Goal: Browse casually: Explore the website without a specific task or goal

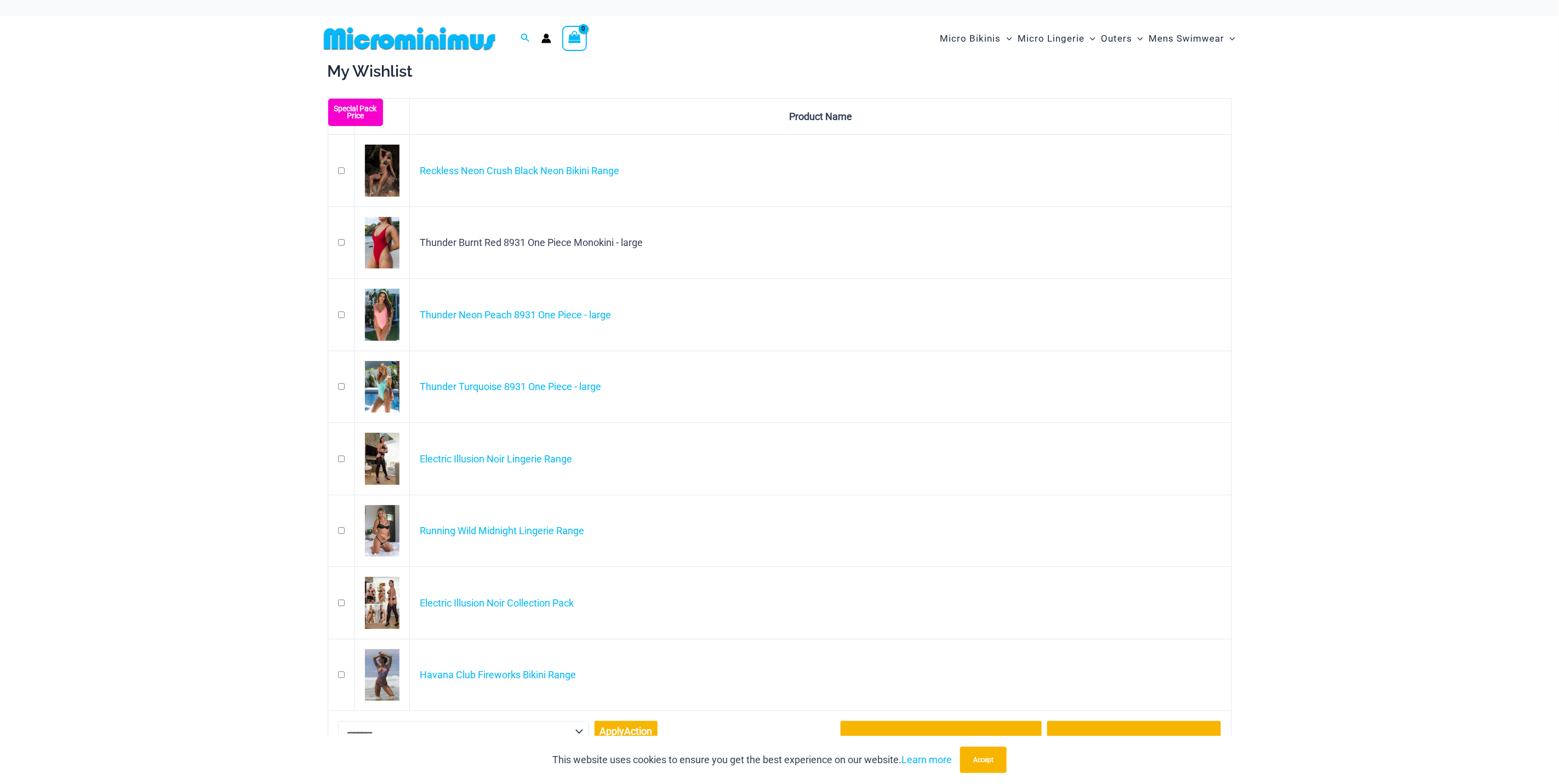
click at [388, 383] on img at bounding box center [382, 387] width 34 height 52
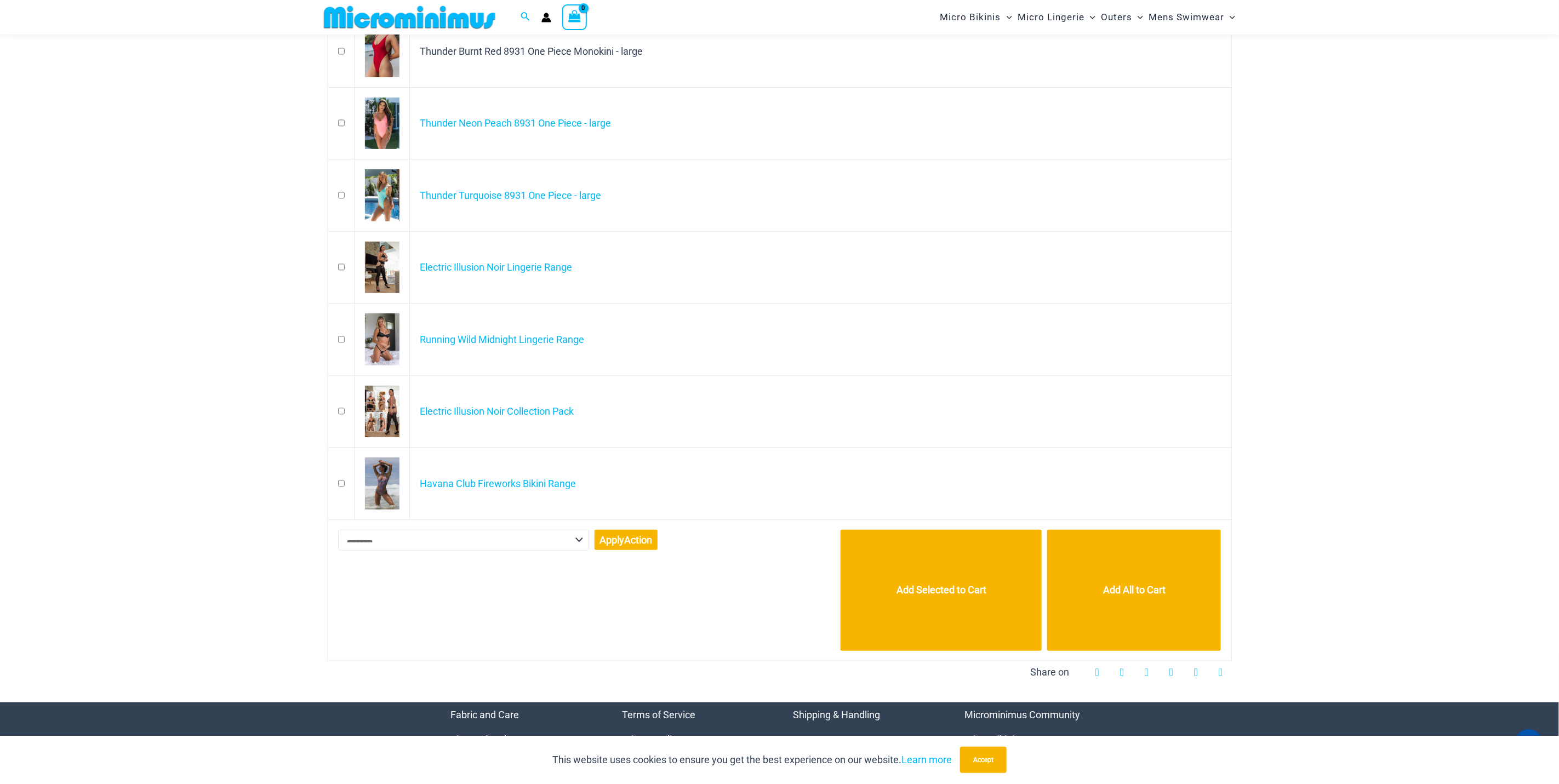
scroll to position [237, 0]
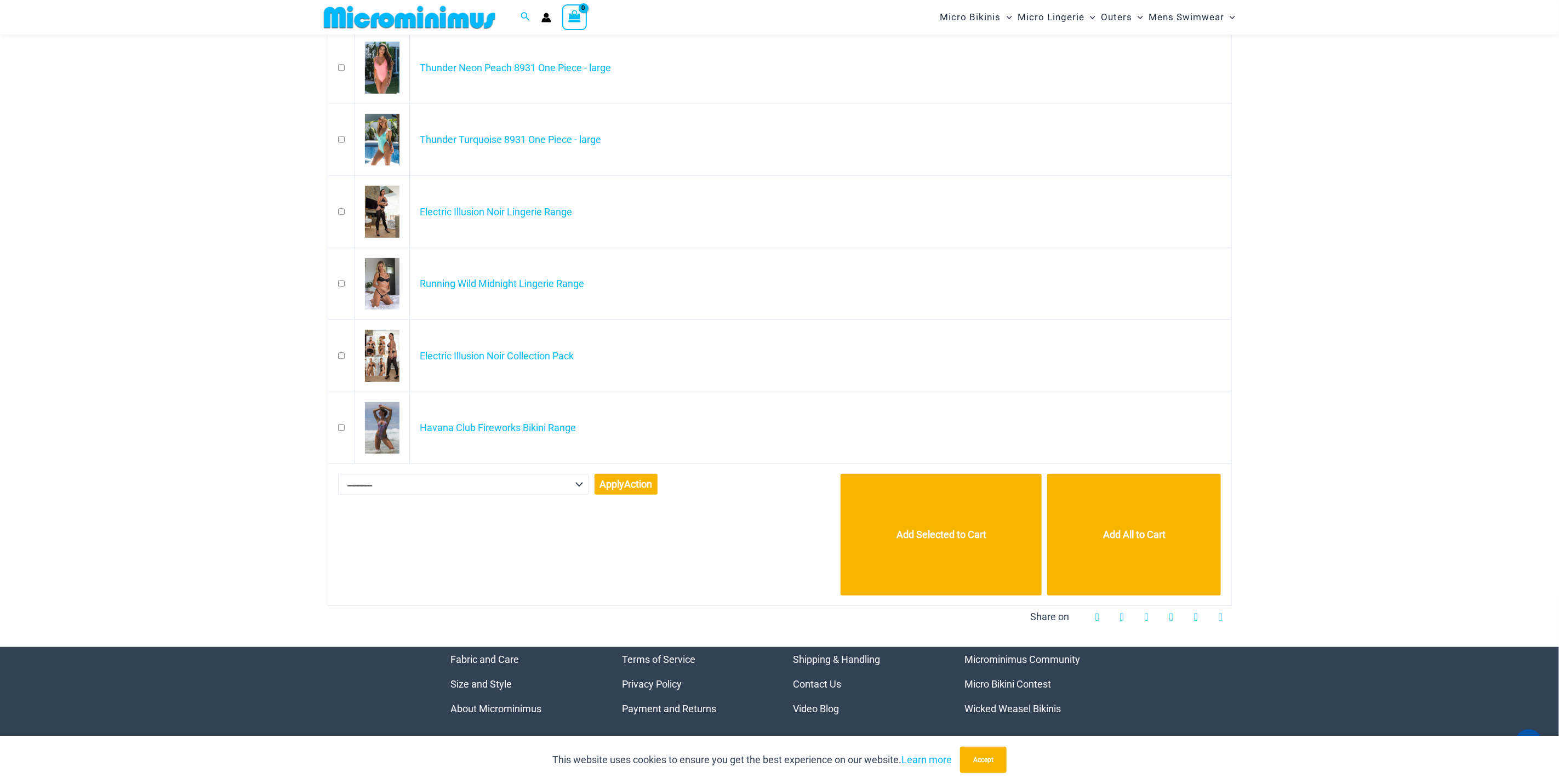
click at [391, 430] on img at bounding box center [382, 428] width 34 height 52
click at [385, 349] on img at bounding box center [382, 356] width 34 height 52
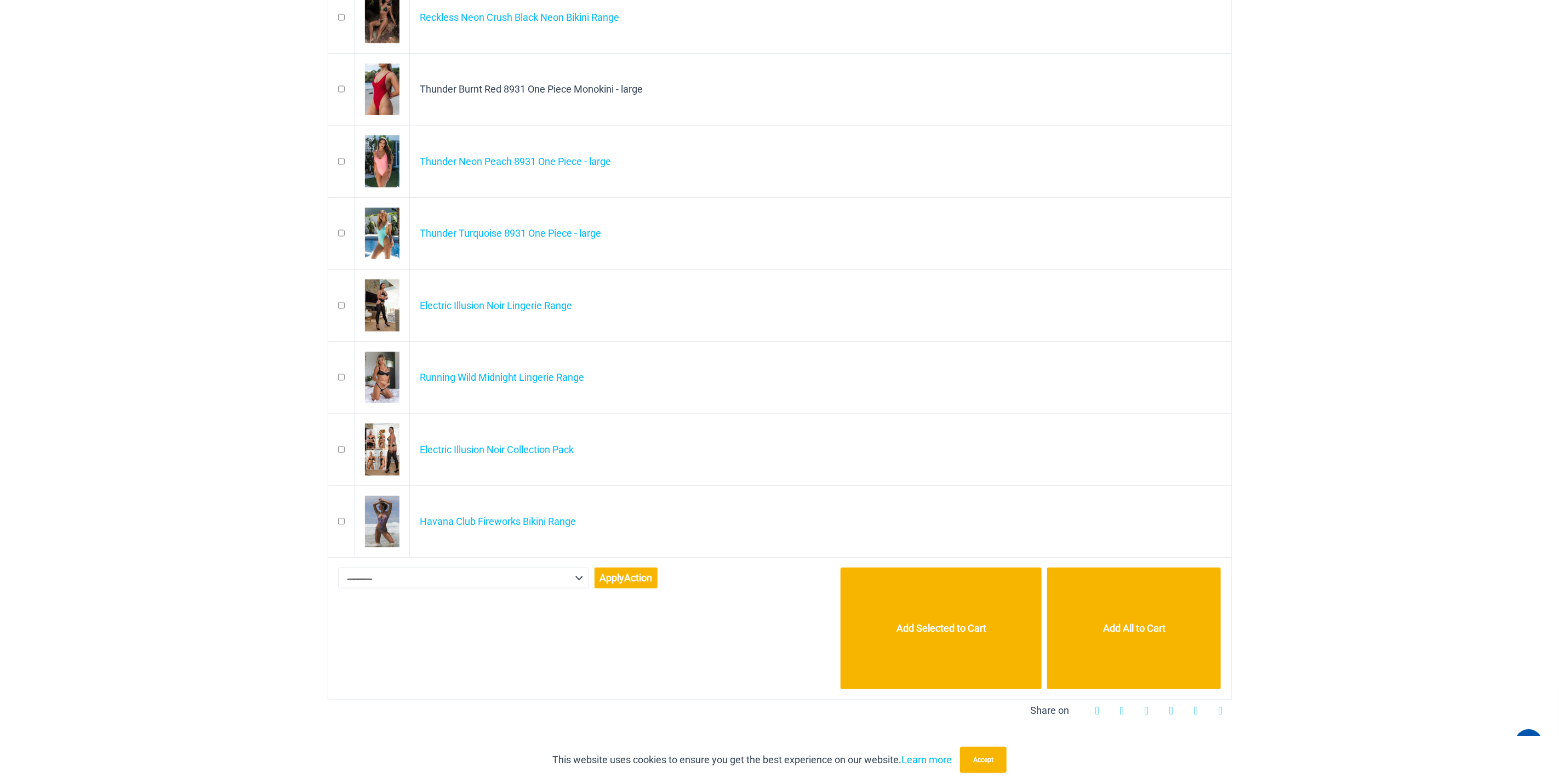
scroll to position [0, 0]
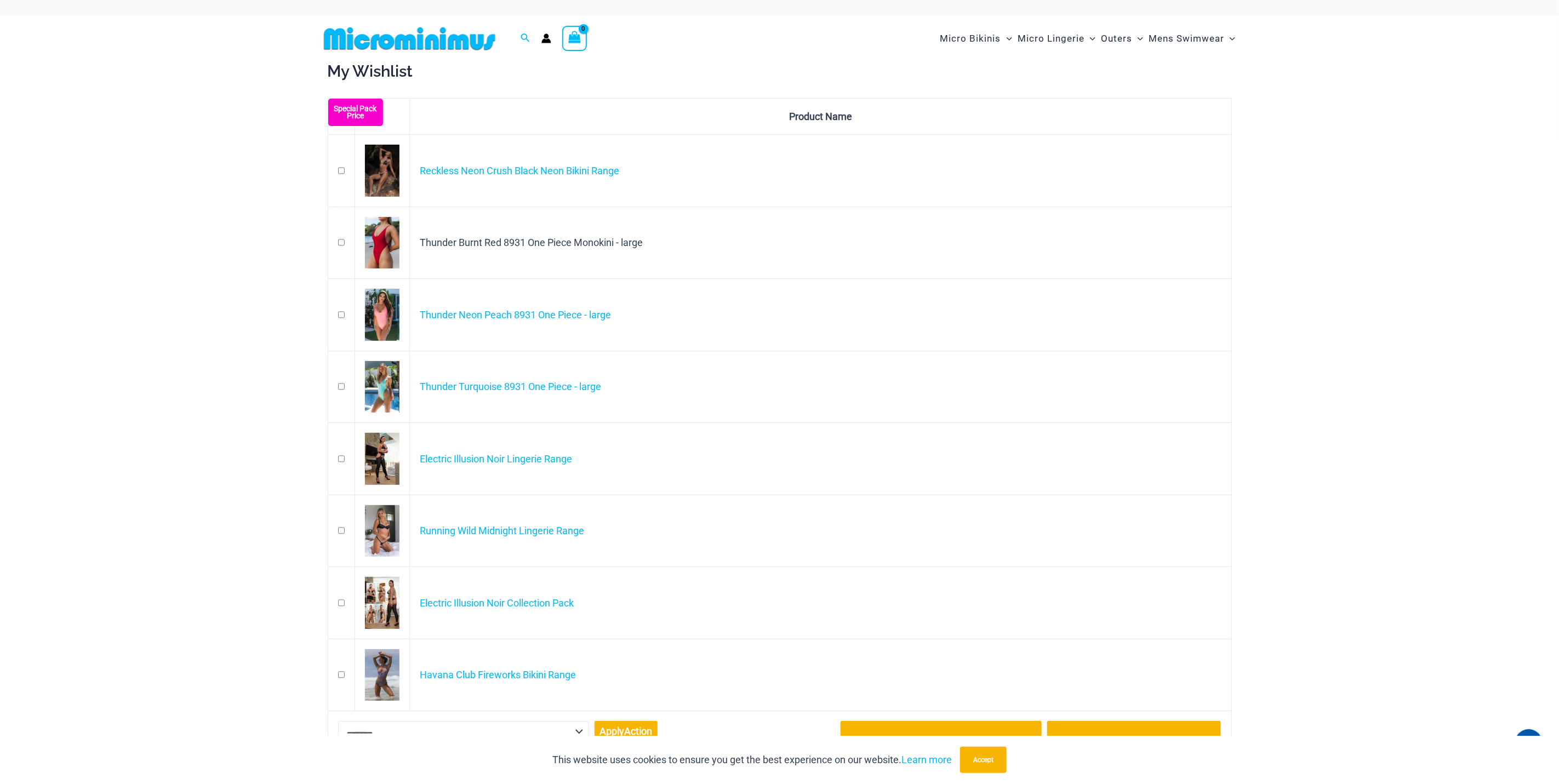
click at [382, 183] on img at bounding box center [382, 170] width 34 height 52
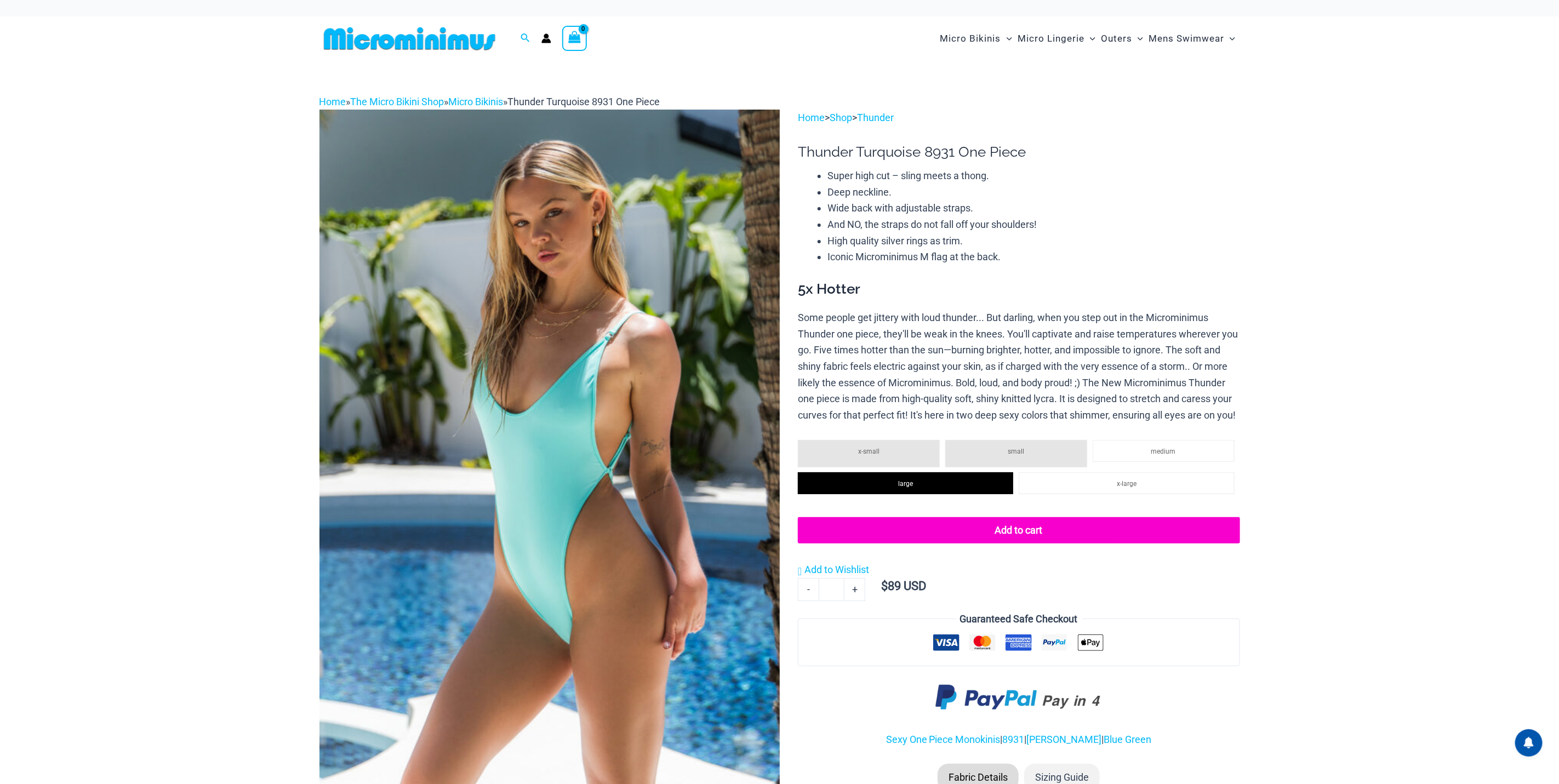
select select
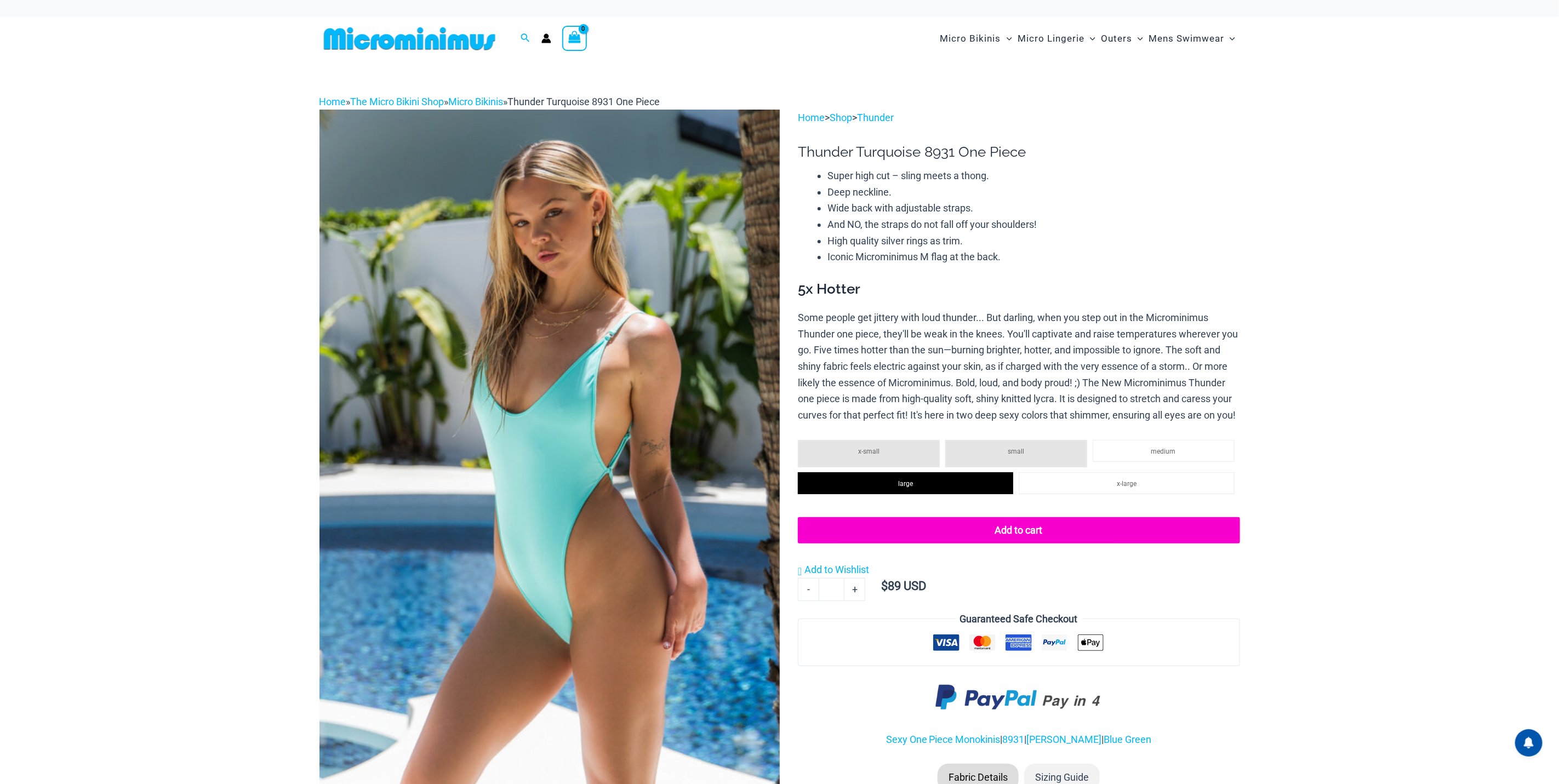
select select
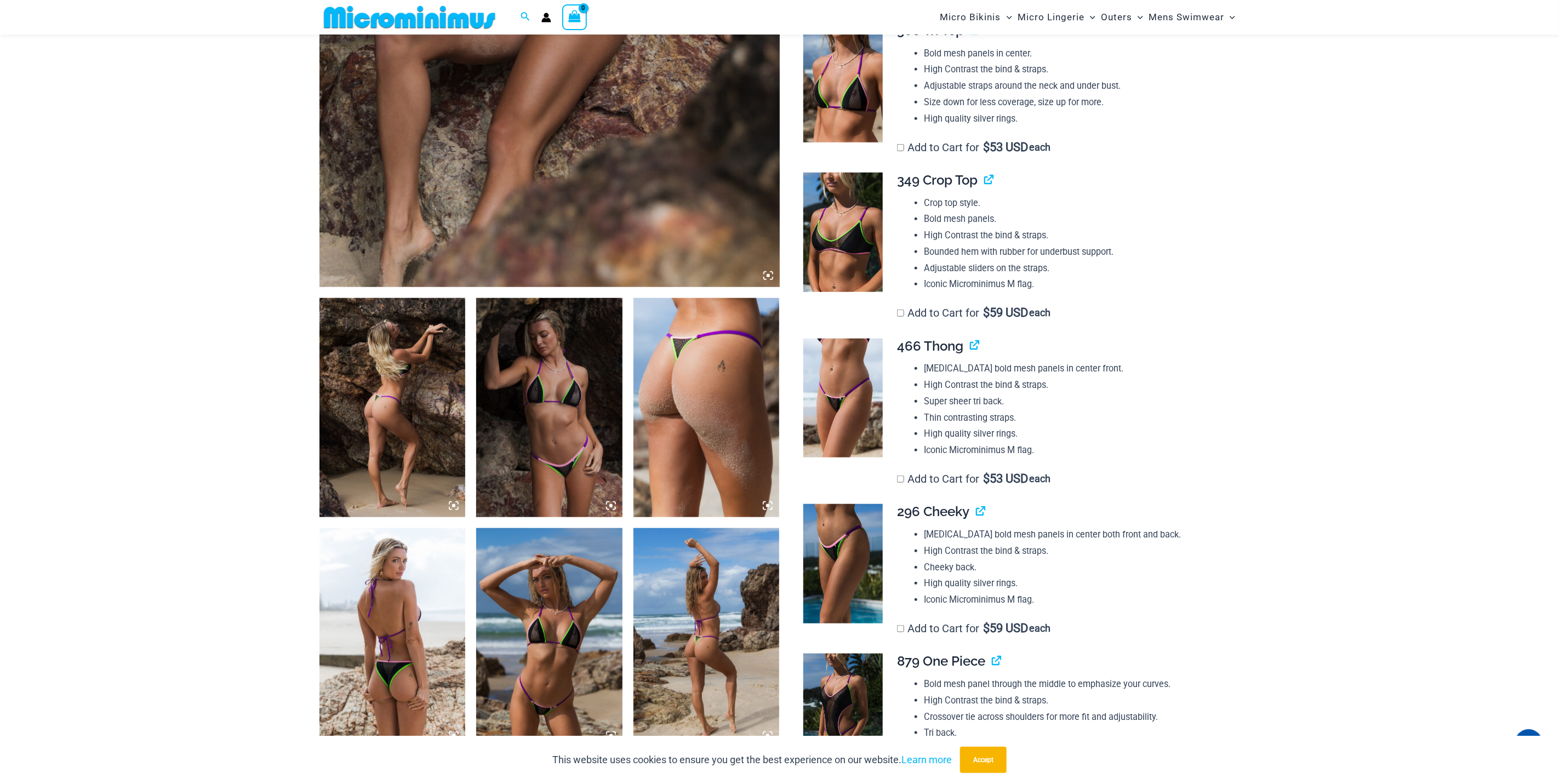
scroll to position [559, 0]
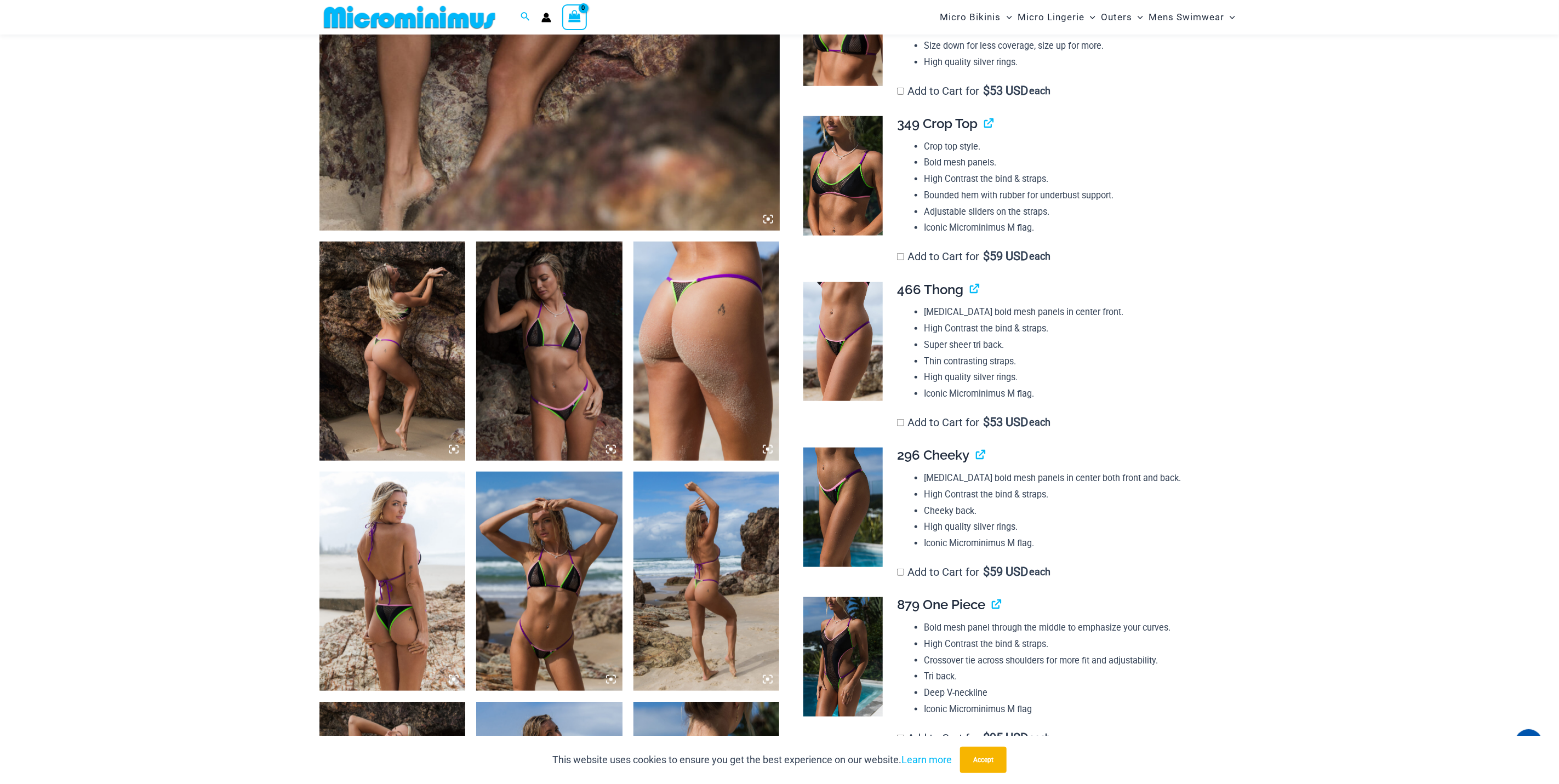
click at [592, 602] on img at bounding box center [549, 581] width 146 height 219
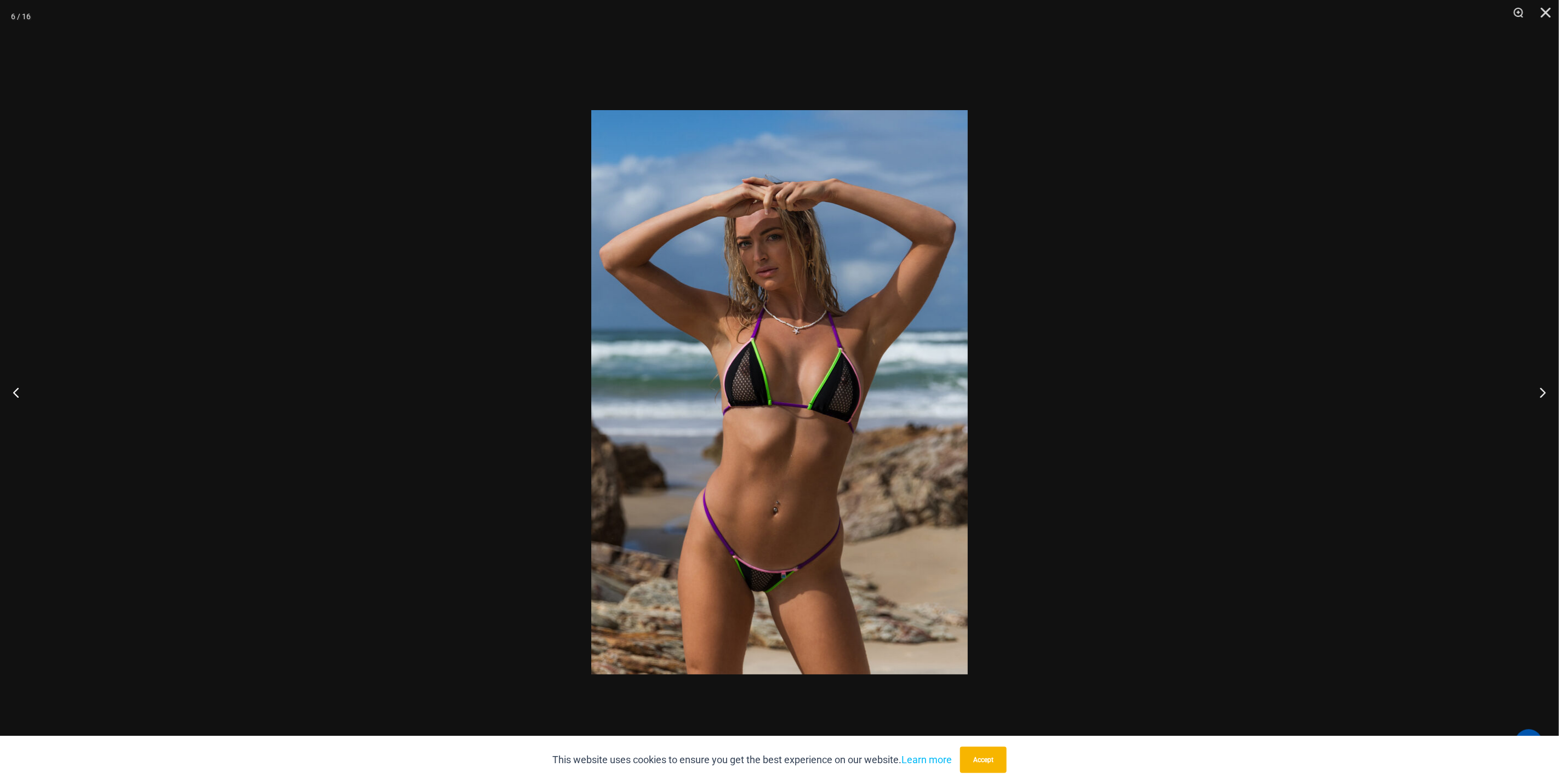
click at [592, 602] on img at bounding box center [779, 392] width 377 height 564
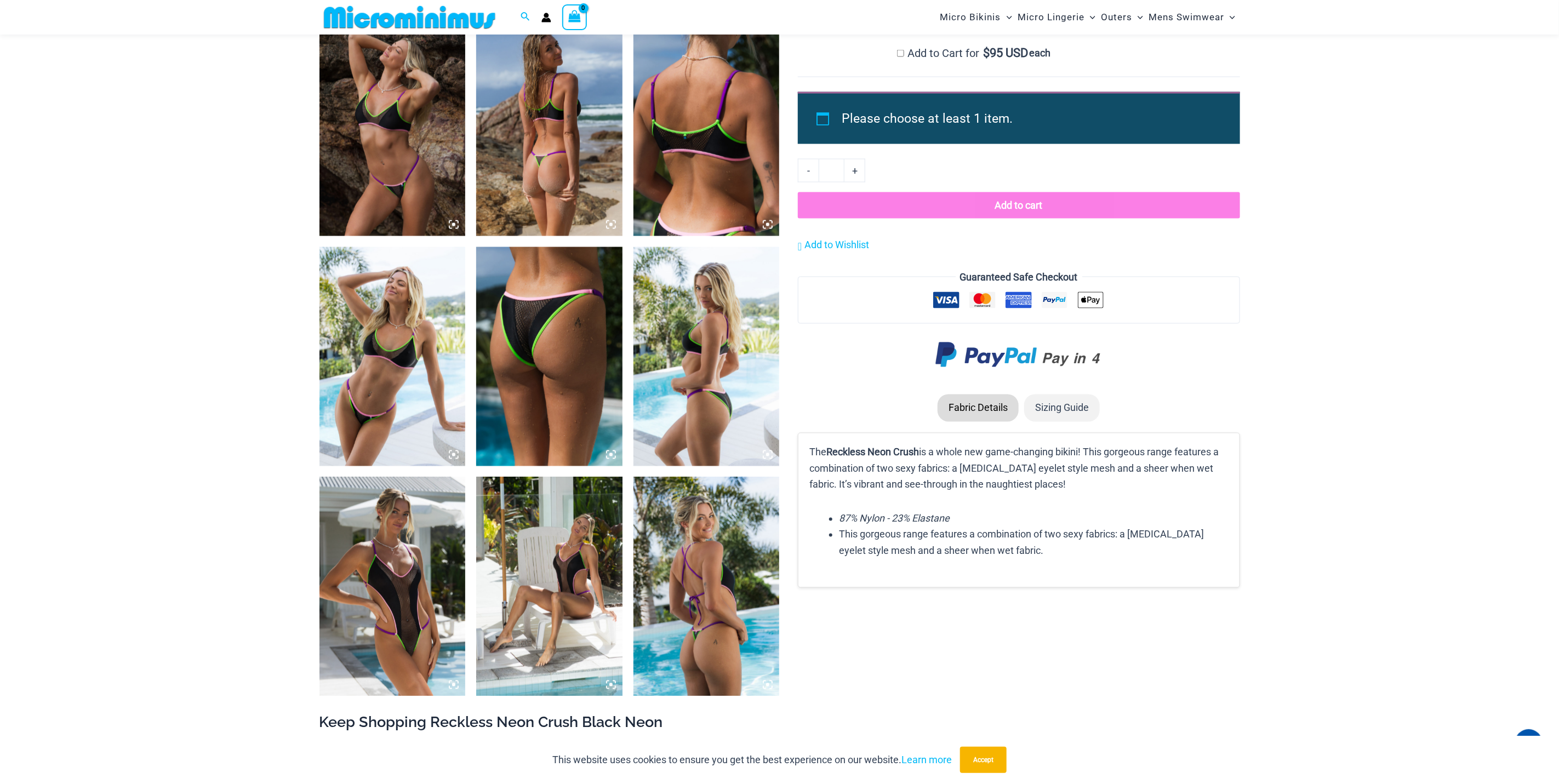
scroll to position [1463, 0]
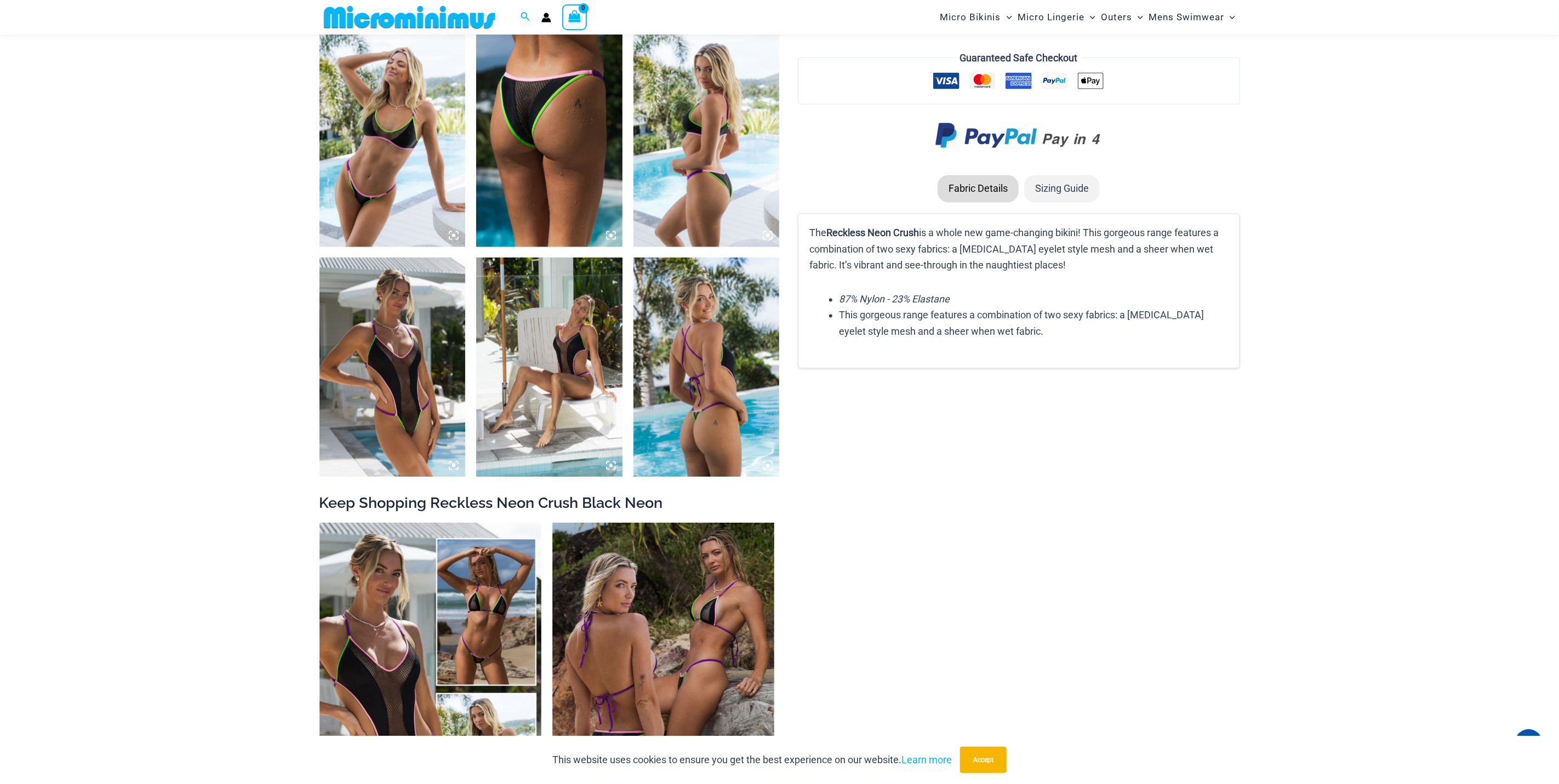
click at [353, 404] on img at bounding box center [392, 368] width 146 height 219
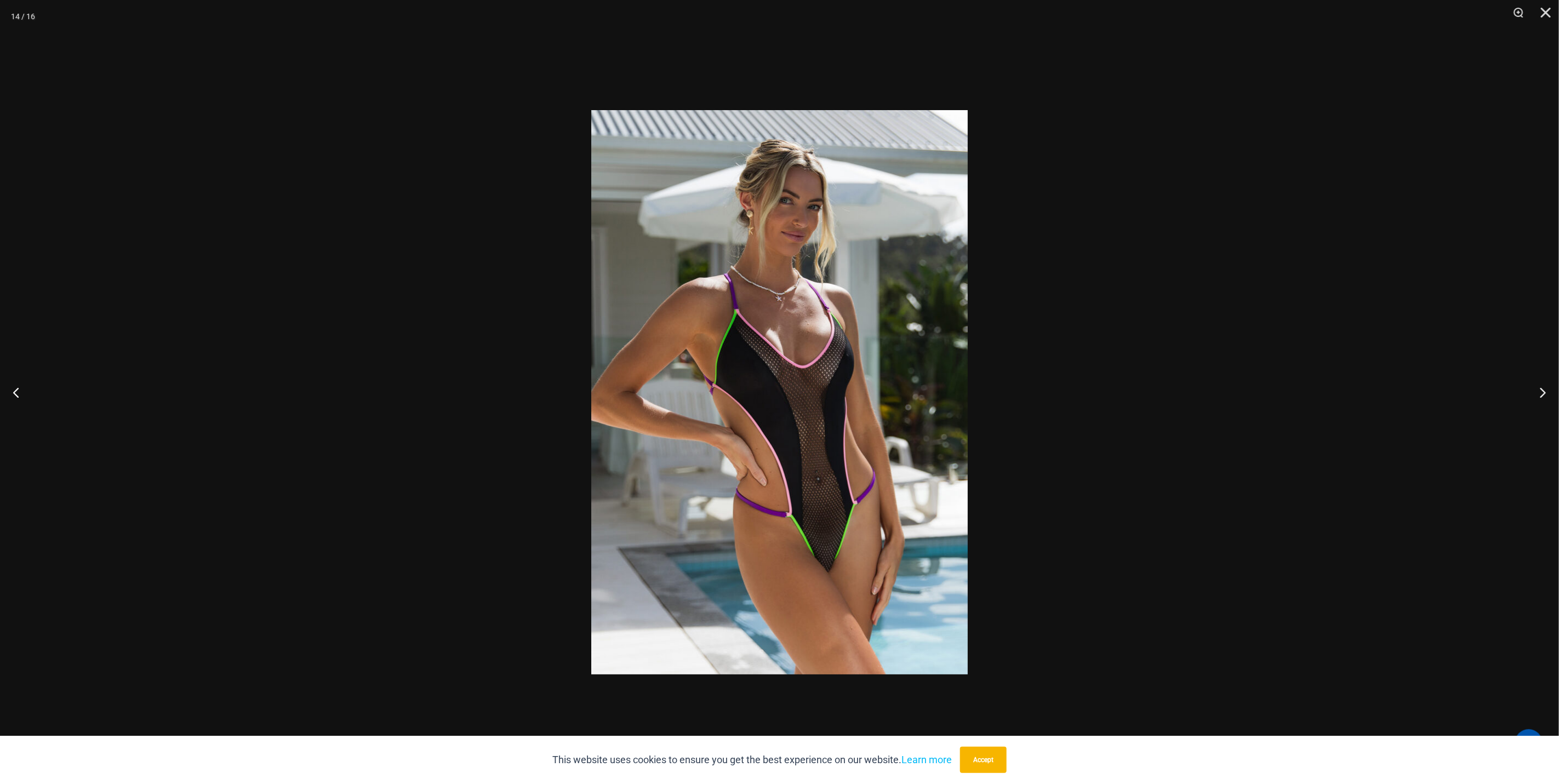
click at [353, 404] on div at bounding box center [779, 392] width 1559 height 784
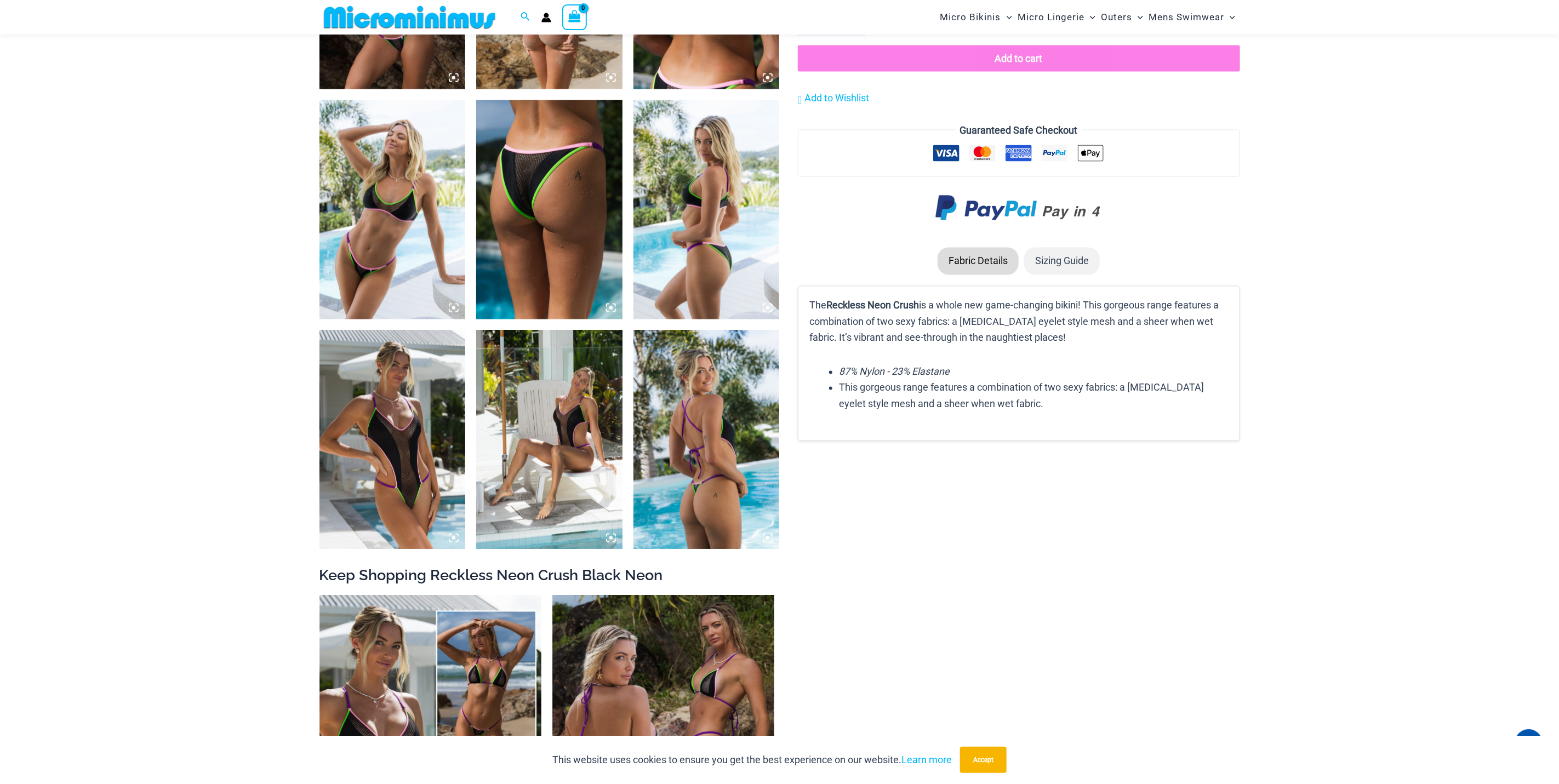
scroll to position [1381, 0]
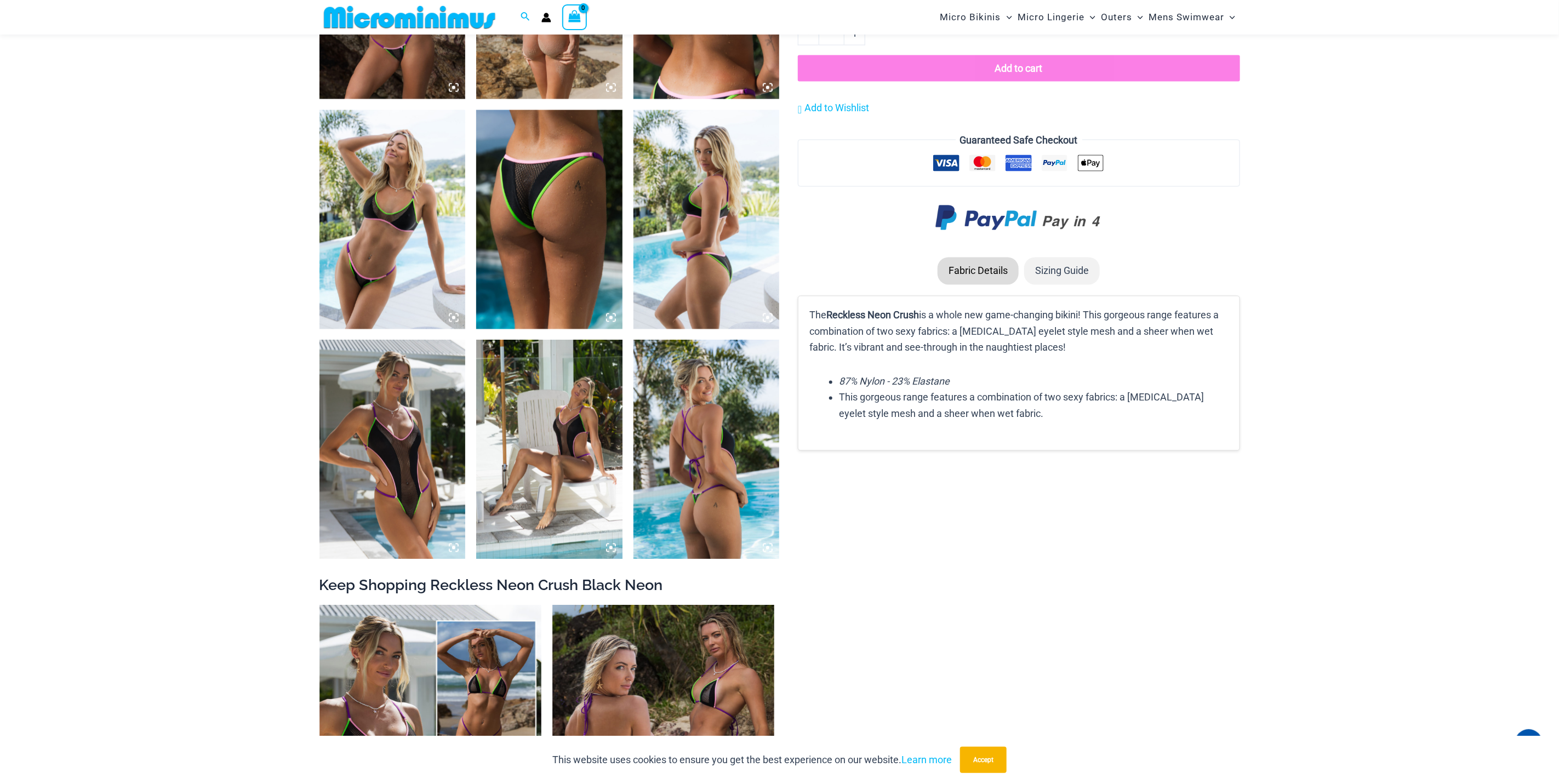
click at [431, 380] on img at bounding box center [392, 450] width 146 height 219
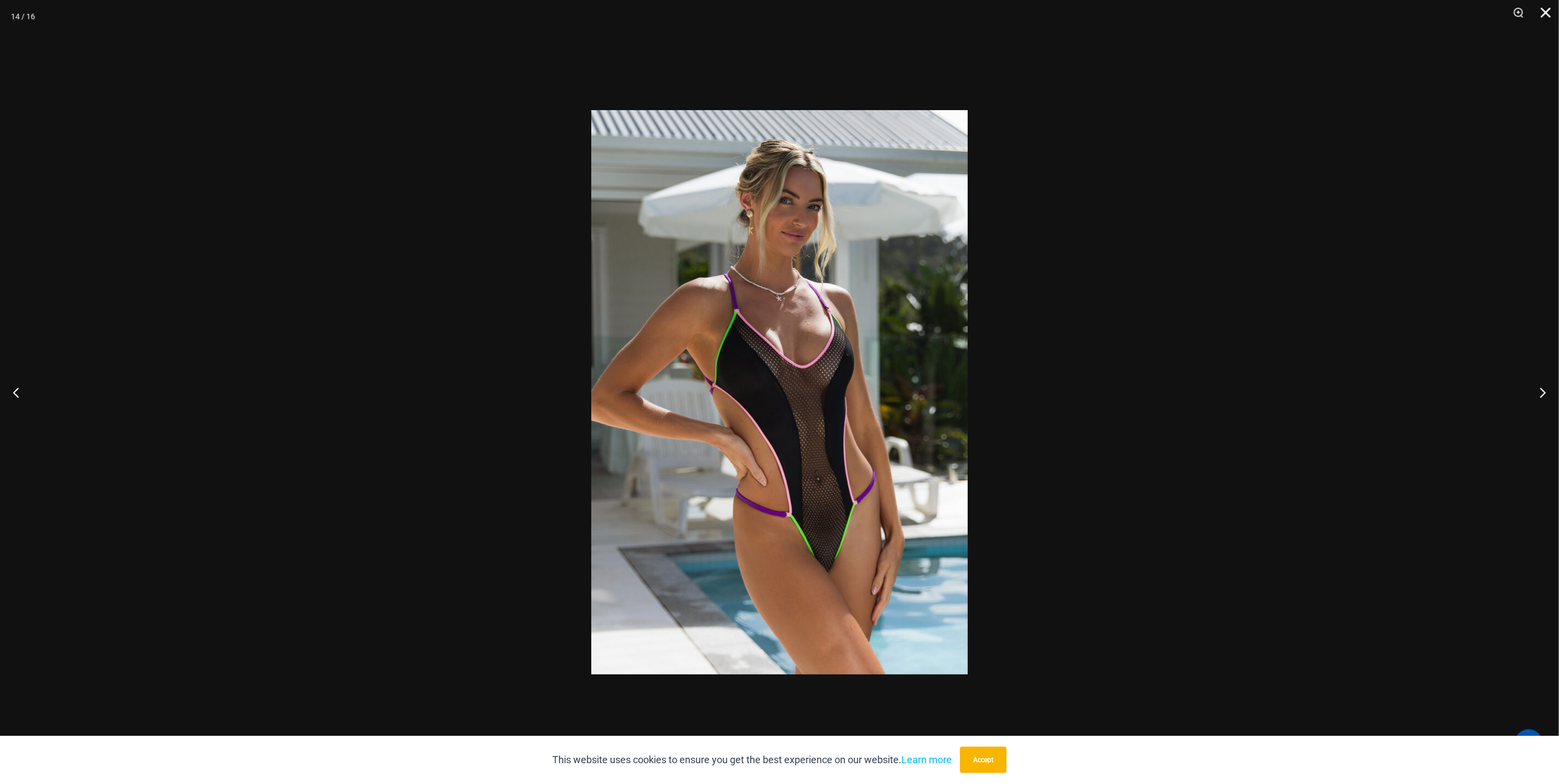
click at [1528, 12] on button "Close" at bounding box center [1541, 16] width 27 height 33
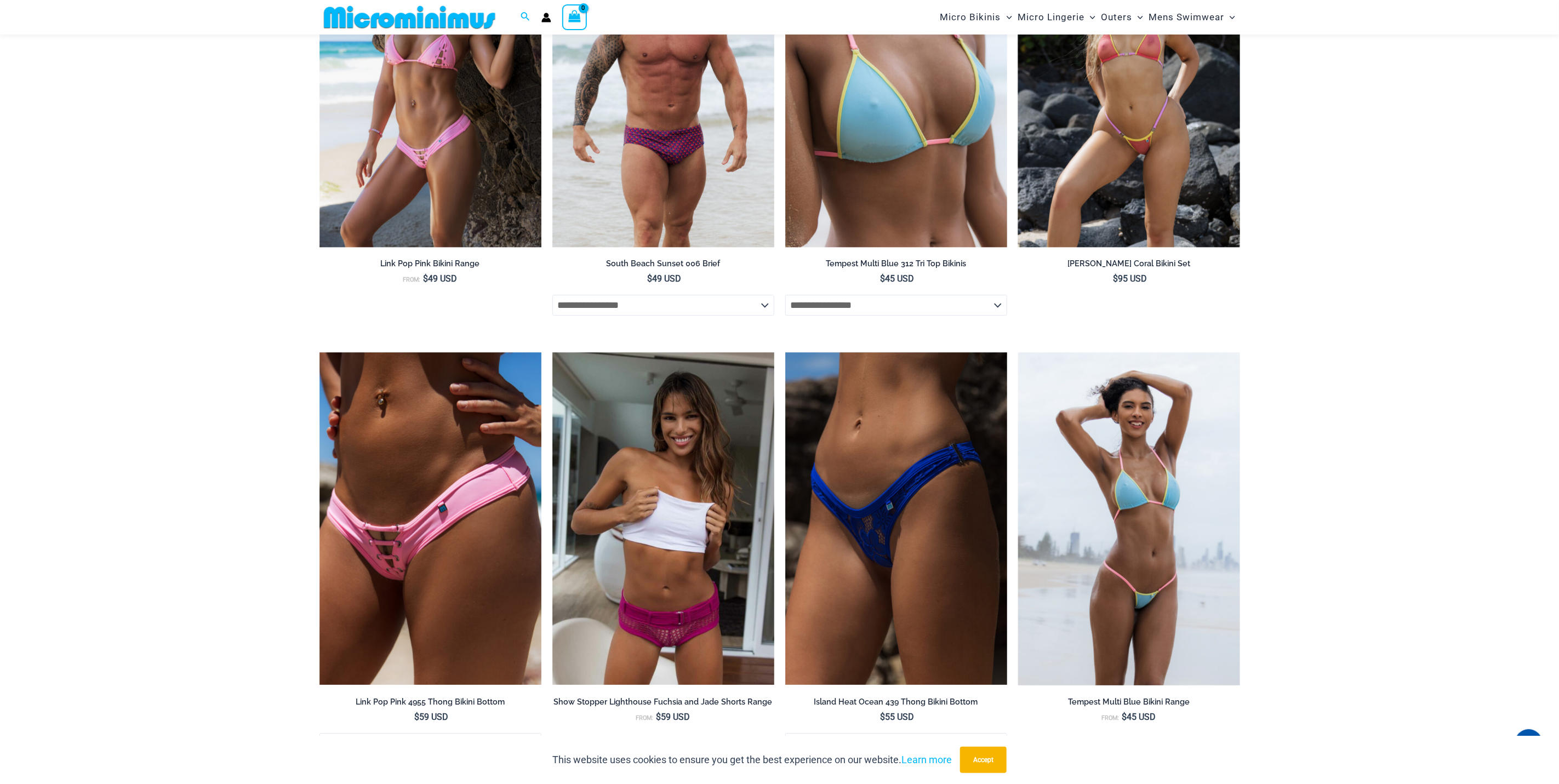
scroll to position [2531, 0]
